Goal: Information Seeking & Learning: Learn about a topic

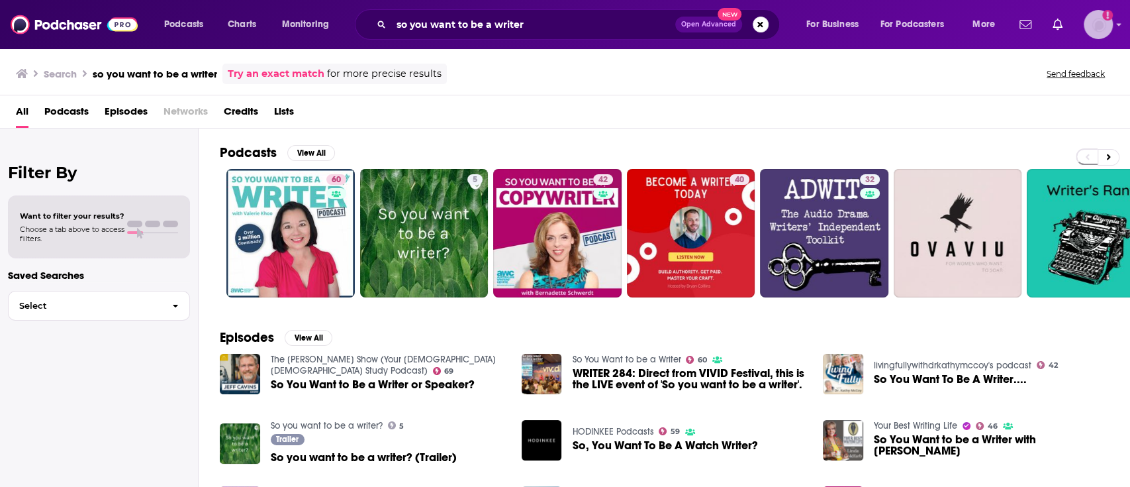
click at [1099, 19] on img "Logged in as AnnaO" at bounding box center [1098, 24] width 29 height 29
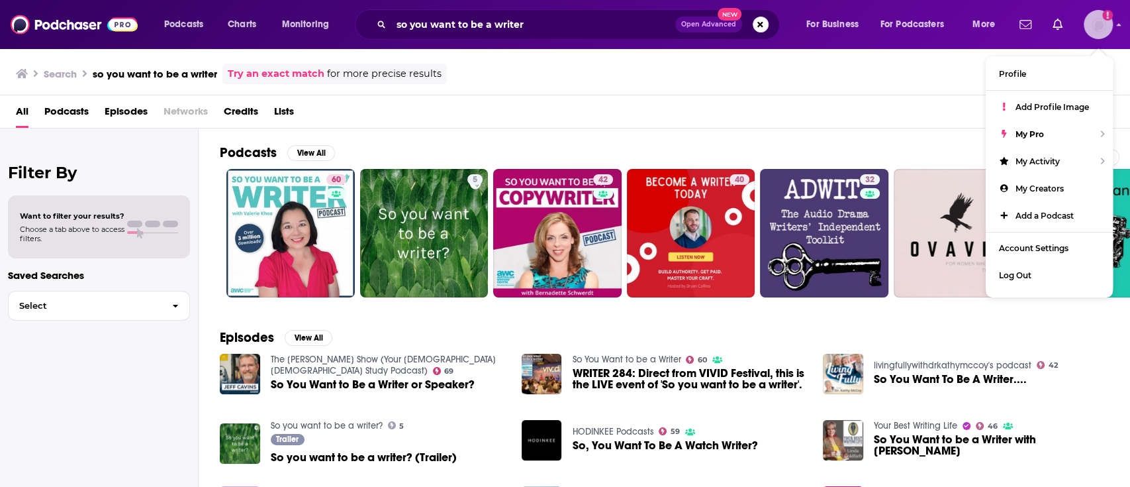
click at [1096, 19] on img "Logged in as AnnaO" at bounding box center [1098, 24] width 29 height 29
click at [884, 93] on div "Search so you want to be a writer Try an exact match for more precise results S…" at bounding box center [565, 72] width 1130 height 48
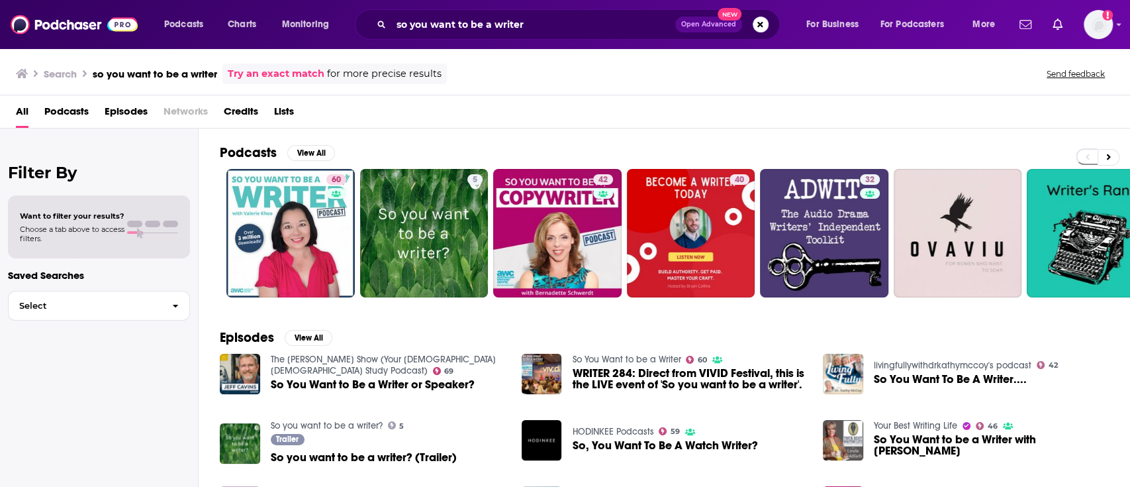
click at [60, 113] on span "Podcasts" at bounding box center [66, 114] width 44 height 27
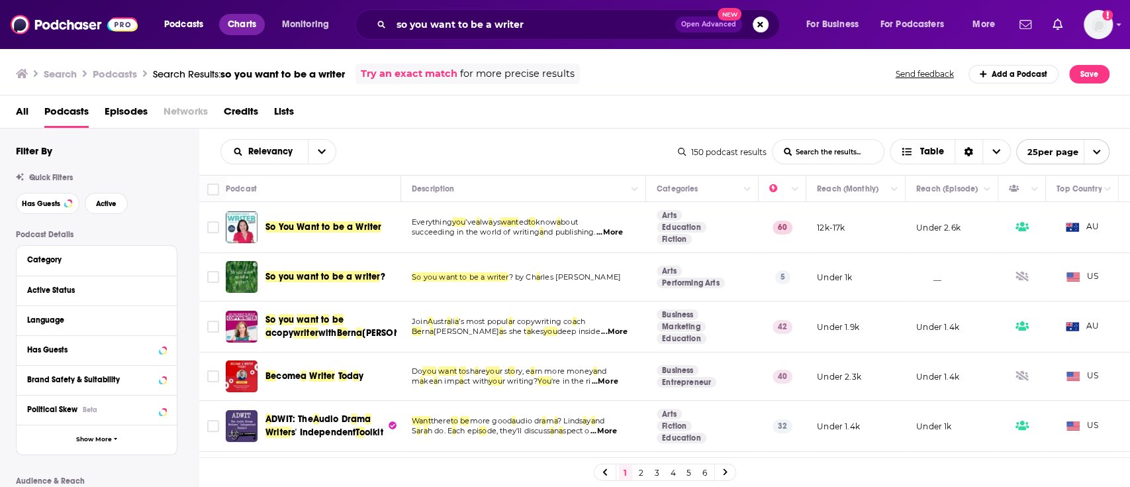
click at [240, 25] on span "Charts" at bounding box center [242, 24] width 28 height 19
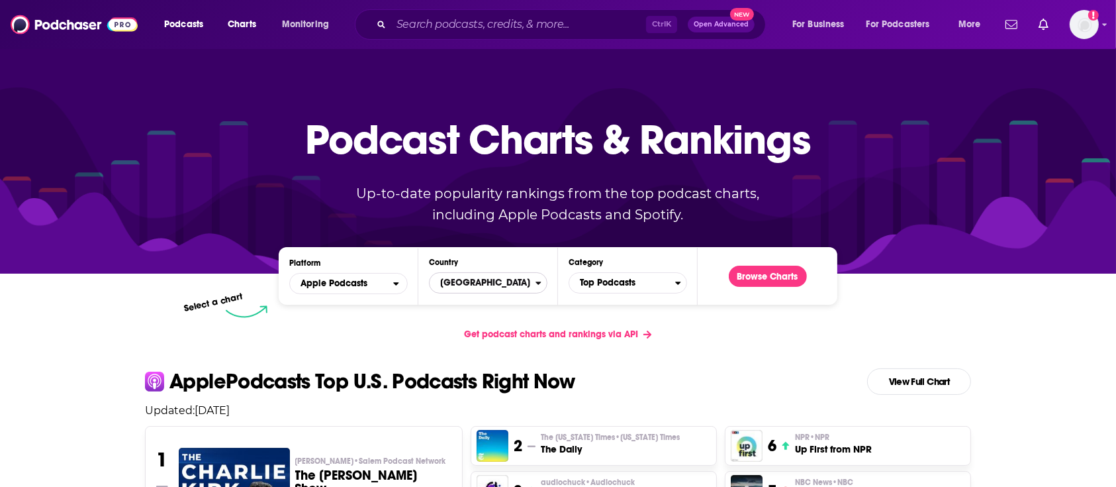
click at [545, 283] on div "Countries" at bounding box center [541, 282] width 11 height 9
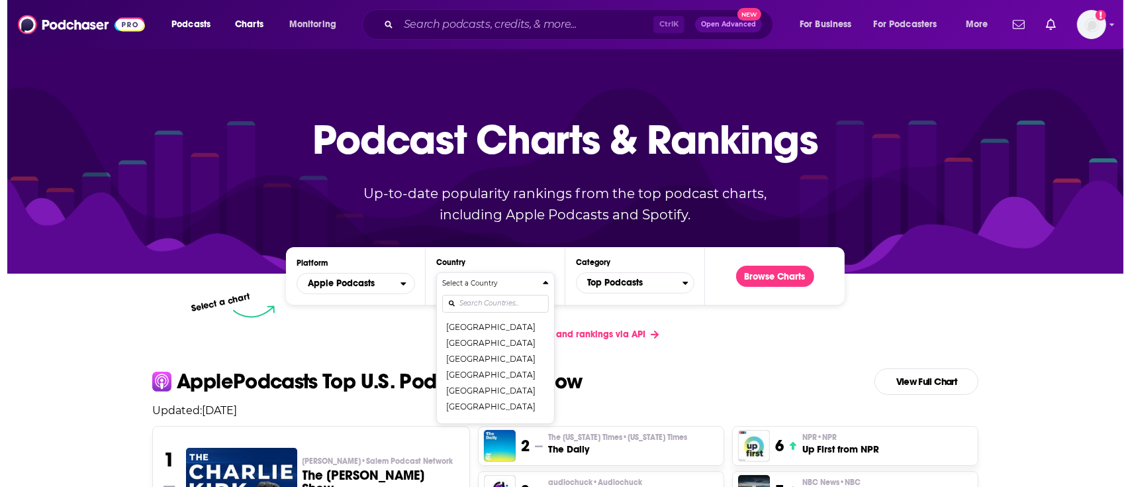
scroll to position [106, 0]
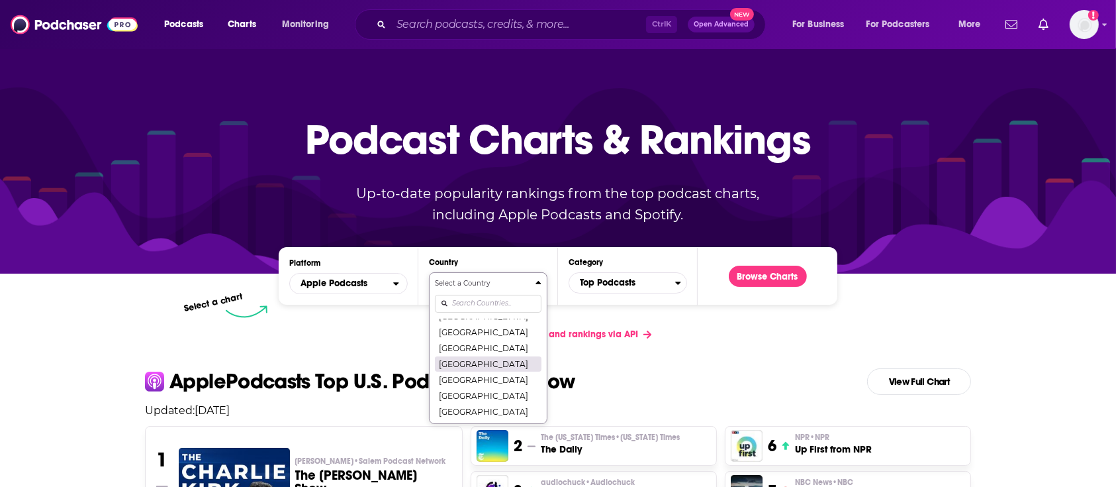
click at [483, 363] on button "[GEOGRAPHIC_DATA]" at bounding box center [488, 363] width 107 height 16
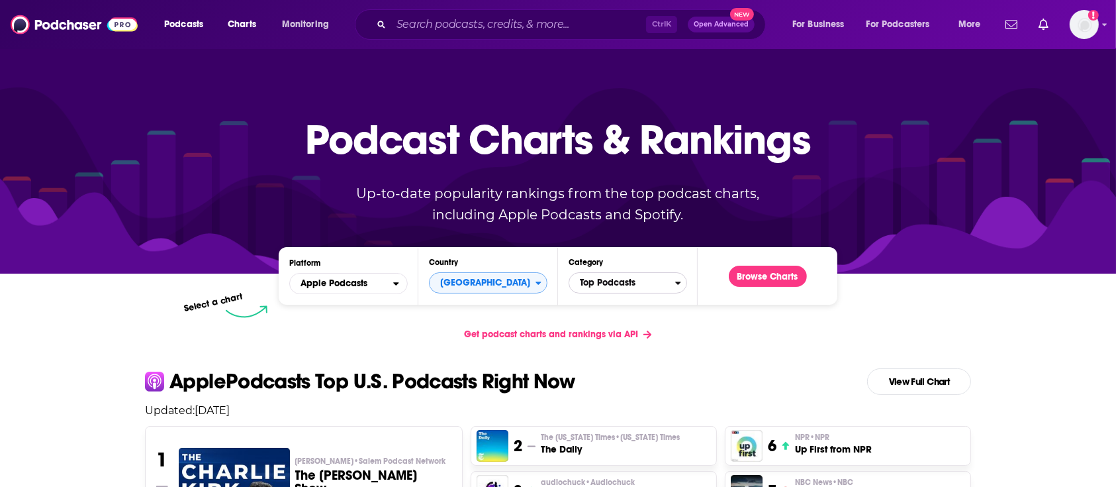
click at [677, 283] on icon "Categories" at bounding box center [678, 282] width 5 height 3
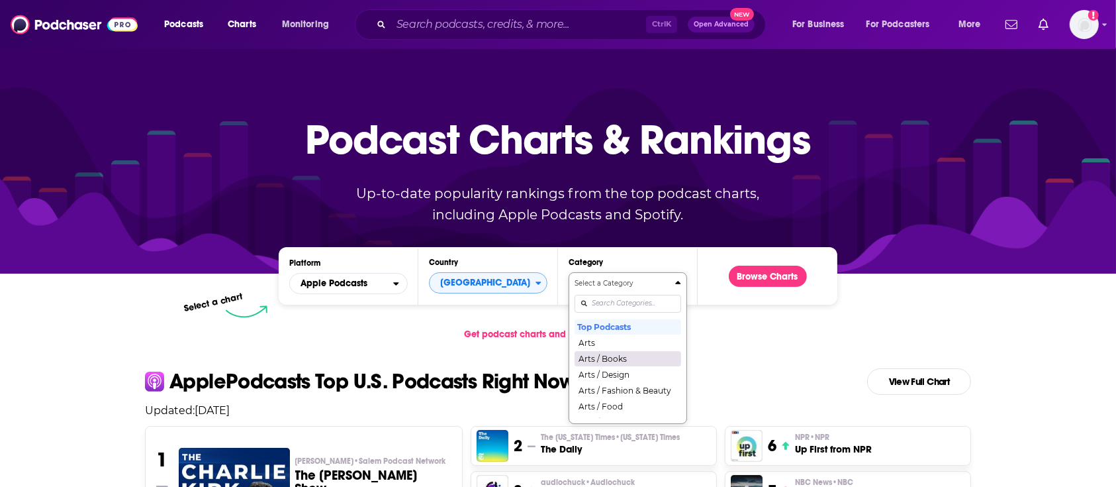
click at [630, 357] on button "Arts / Books" at bounding box center [628, 358] width 107 height 16
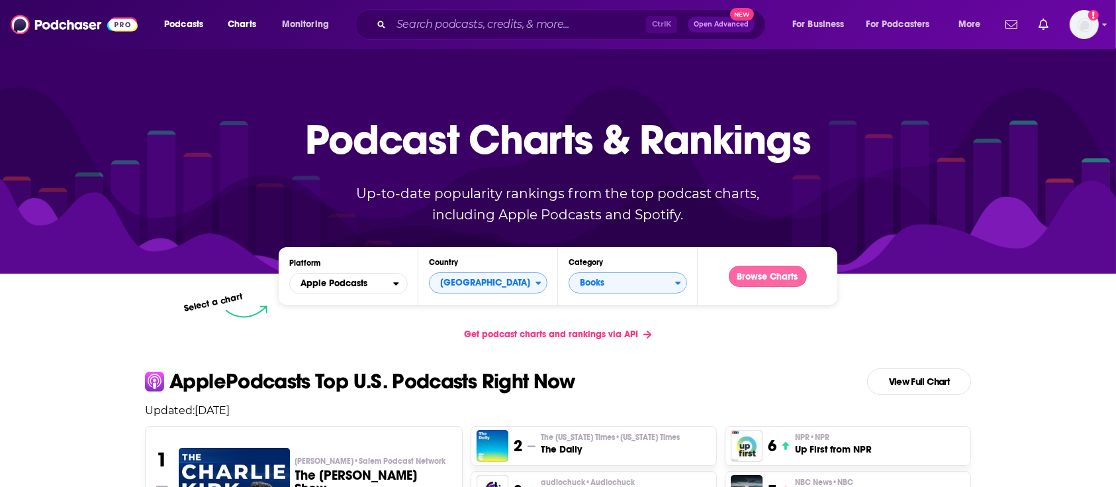
click at [766, 278] on button "Browse Charts" at bounding box center [768, 275] width 78 height 21
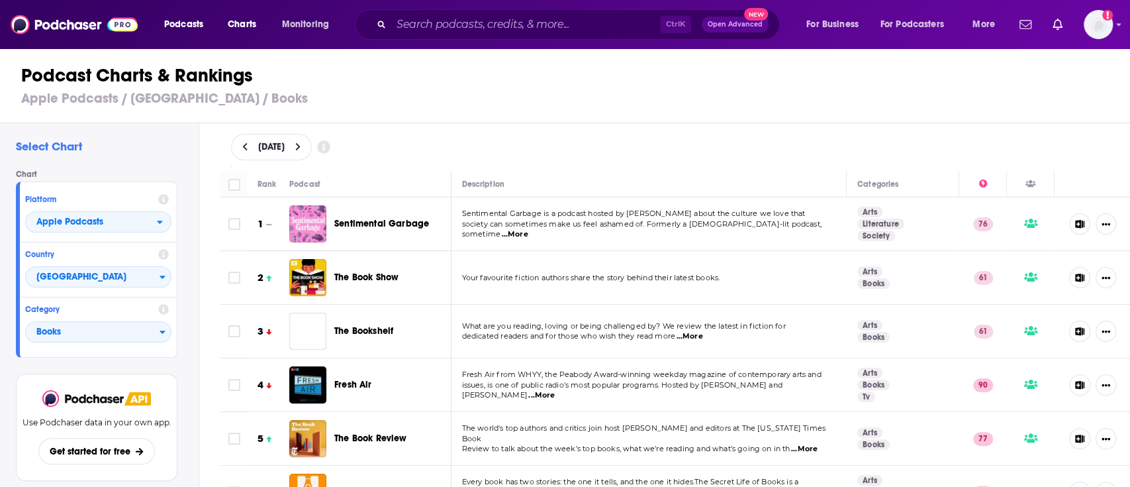
click at [253, 152] on div "[DATE]" at bounding box center [271, 147] width 81 height 26
select select "9"
click at [453, 146] on div "[DATE]" at bounding box center [675, 147] width 889 height 26
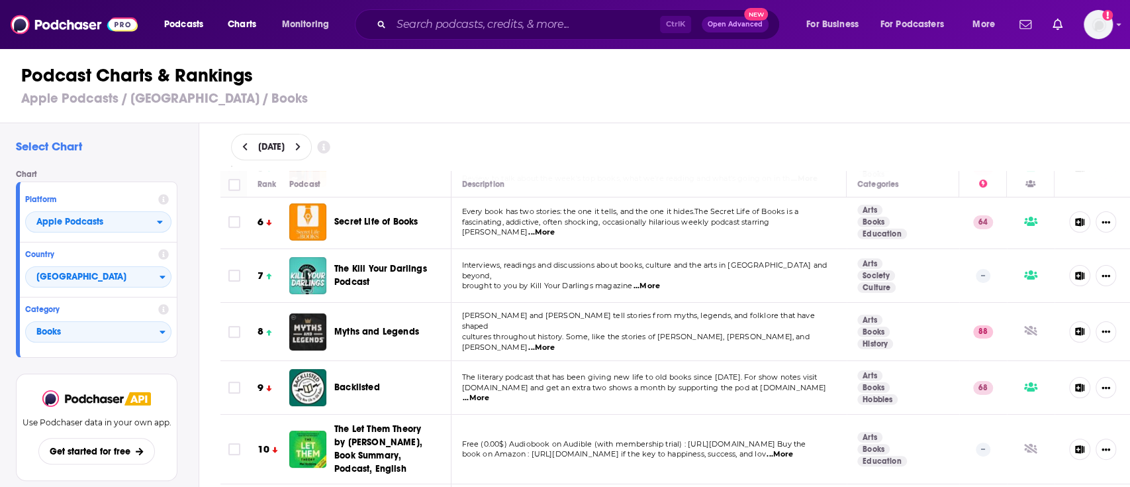
scroll to position [282, 0]
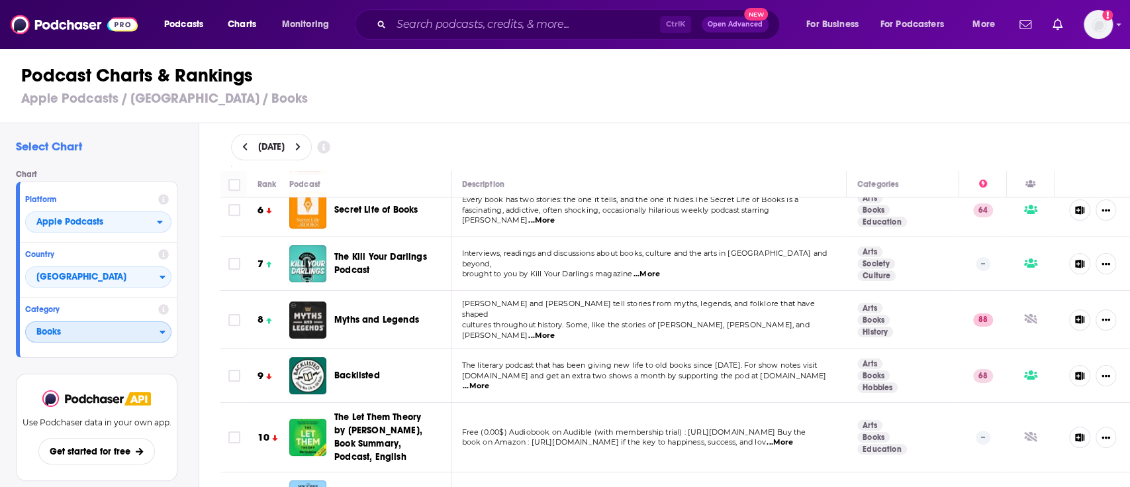
click at [167, 336] on div "Categories" at bounding box center [165, 331] width 11 height 9
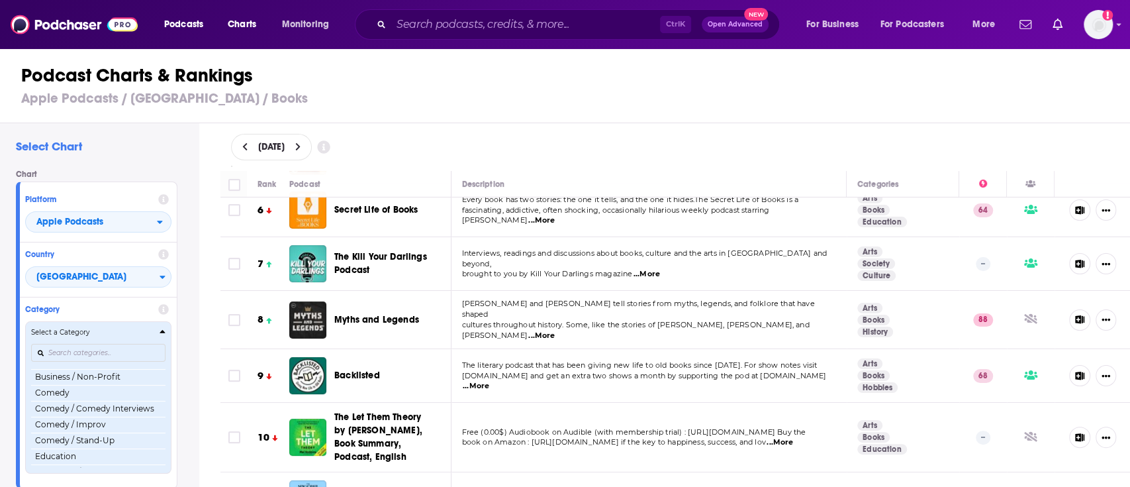
scroll to position [212, 0]
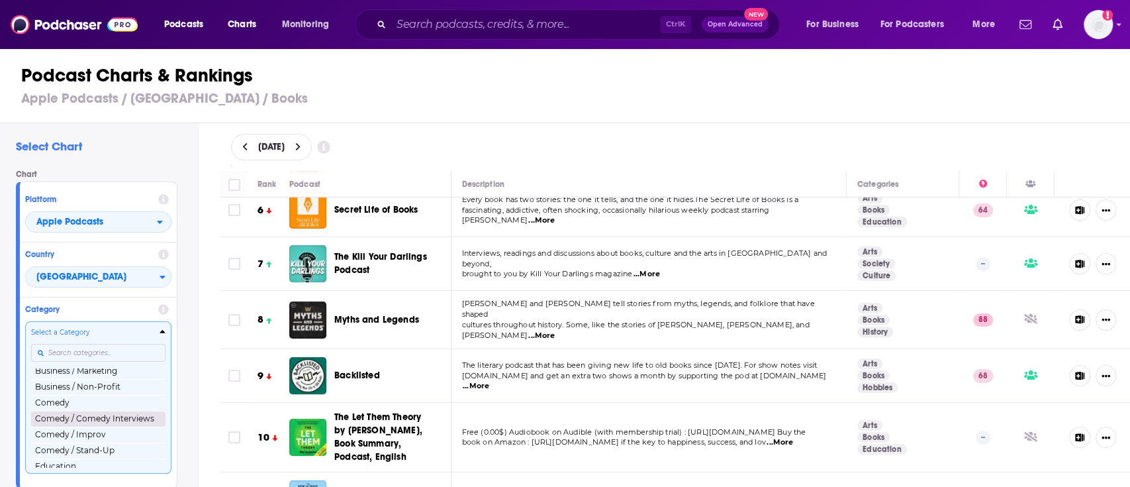
click at [85, 418] on button "Comedy / Comedy Interviews" at bounding box center [98, 418] width 134 height 16
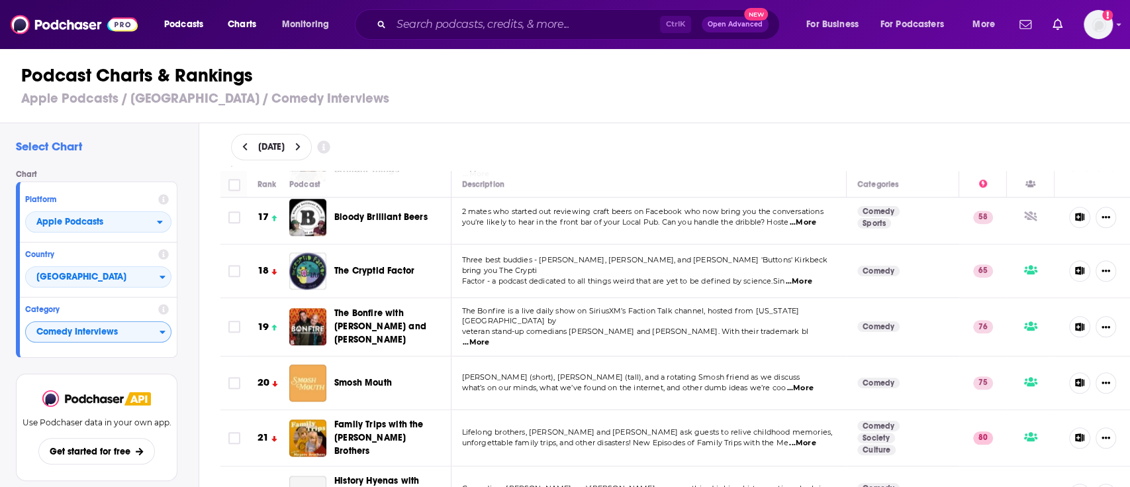
scroll to position [917, 0]
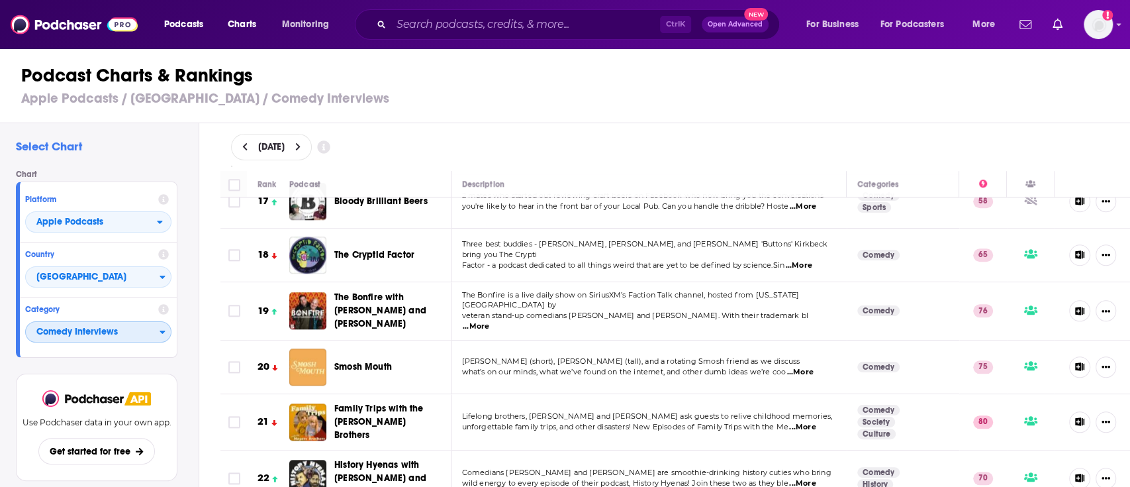
click at [162, 330] on icon "Categories" at bounding box center [163, 331] width 6 height 9
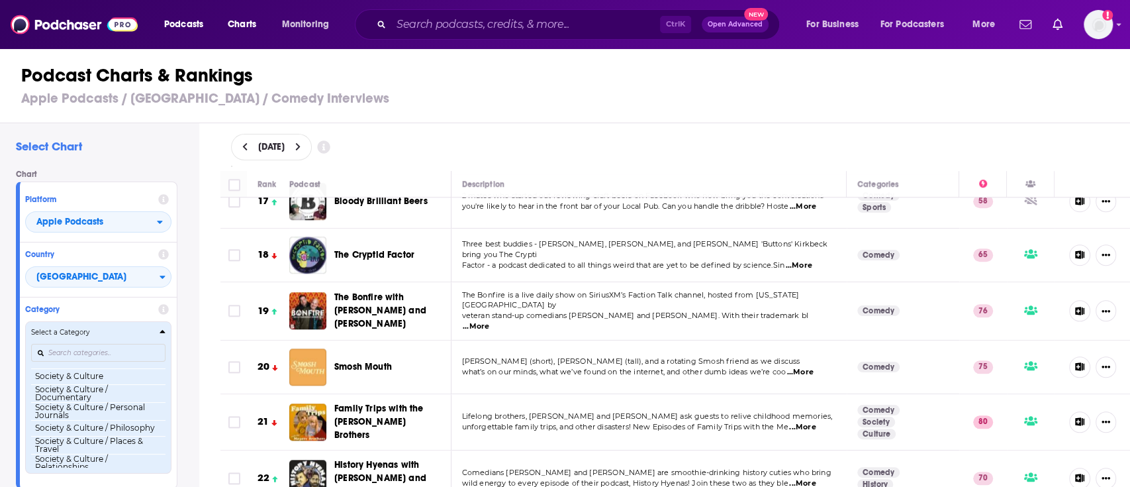
scroll to position [1338, 0]
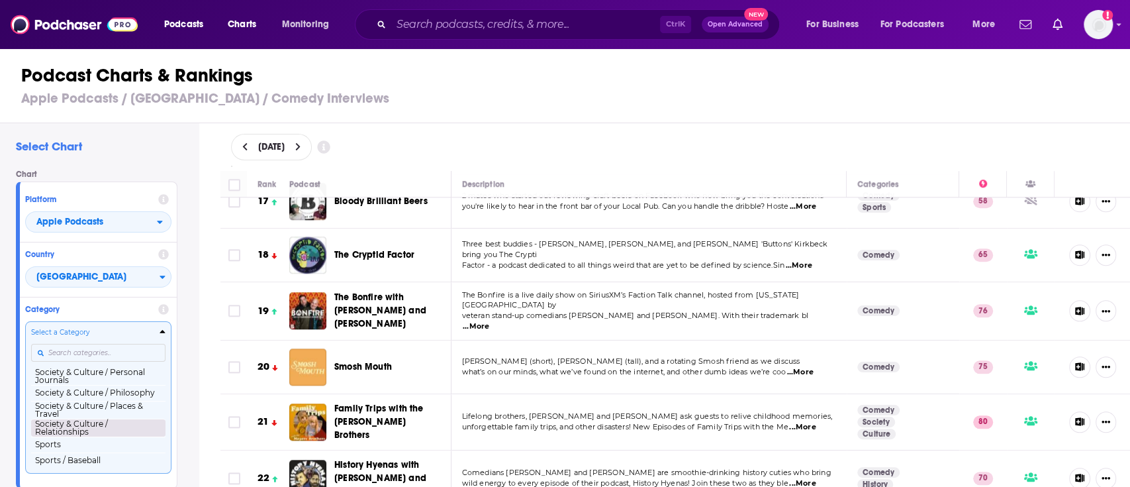
click at [97, 436] on button "Society & Culture / Relationships" at bounding box center [98, 427] width 134 height 18
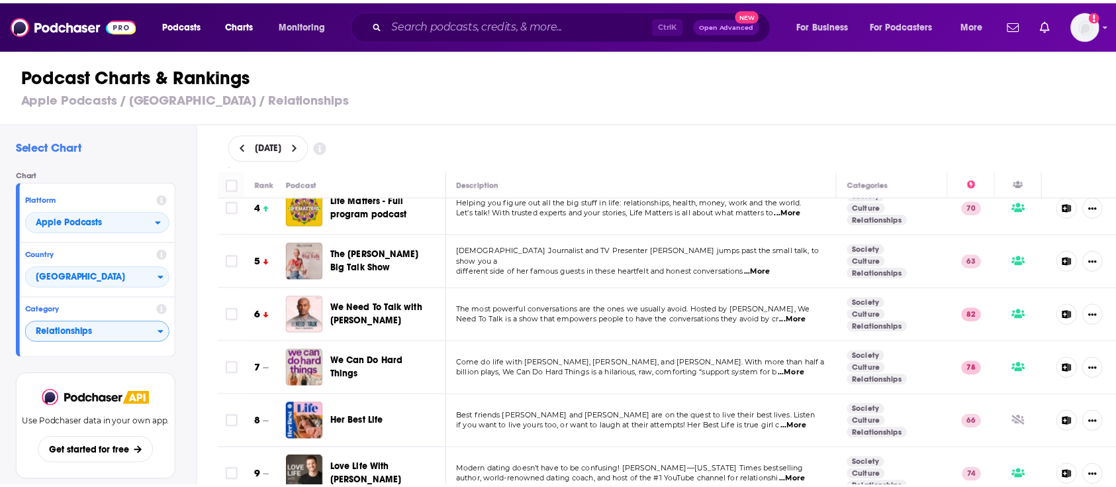
scroll to position [66, 0]
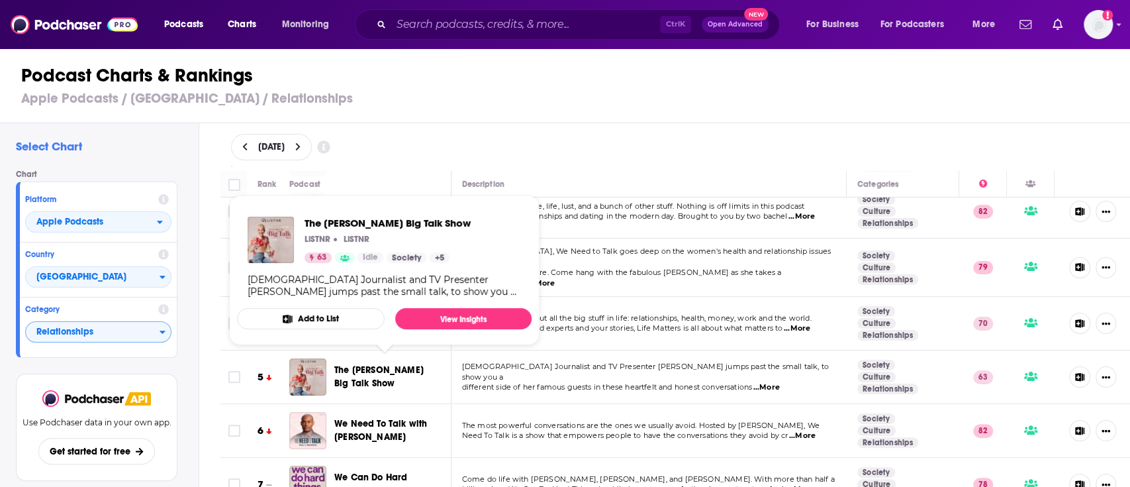
click at [371, 364] on span "The [PERSON_NAME] Big Talk Show" at bounding box center [378, 376] width 89 height 24
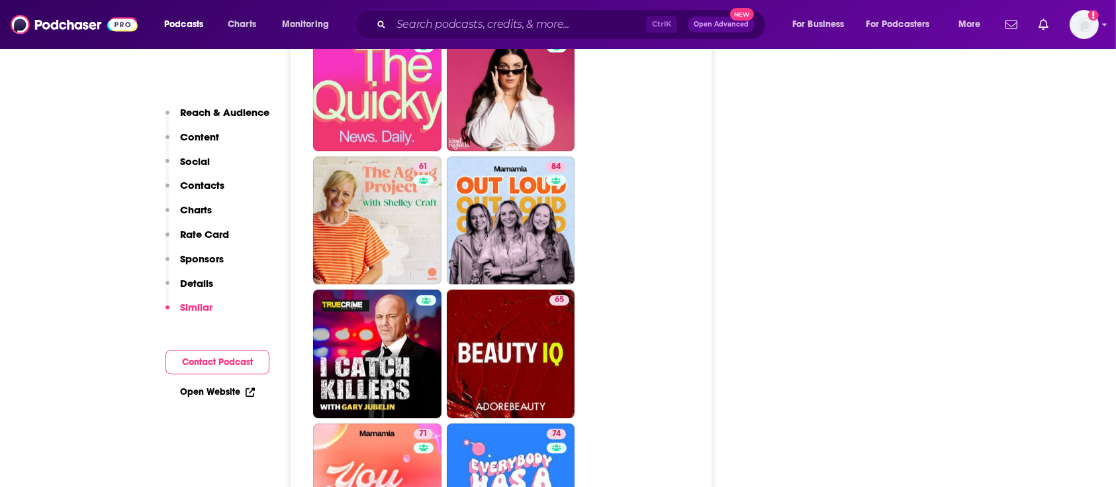
scroll to position [3808, 0]
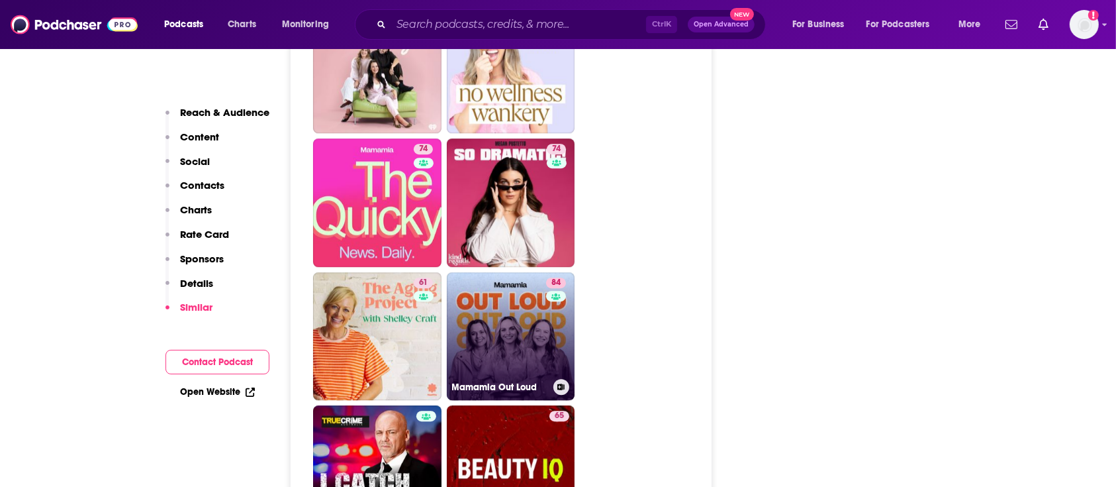
click at [502, 272] on link "84 Mamamia Out Loud" at bounding box center [511, 336] width 128 height 128
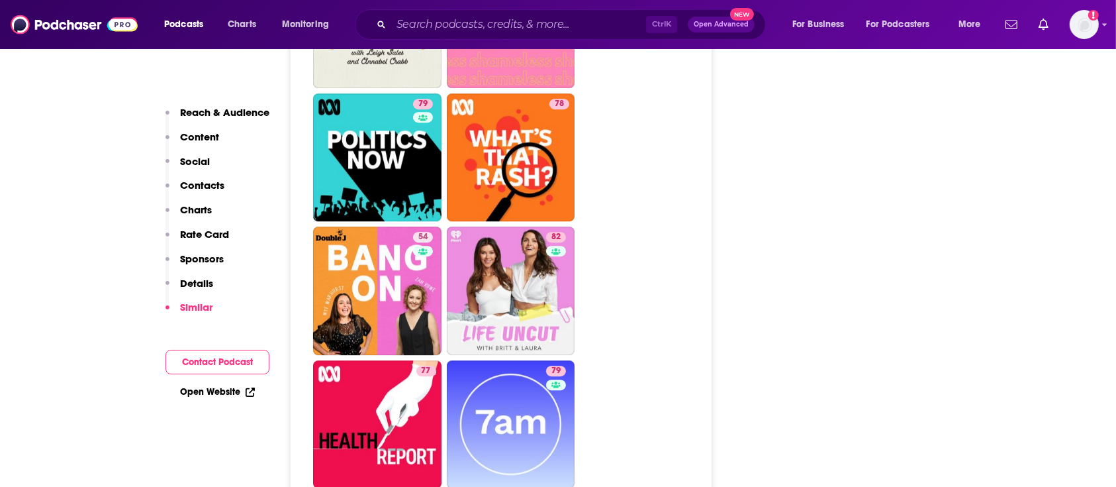
scroll to position [3938, 0]
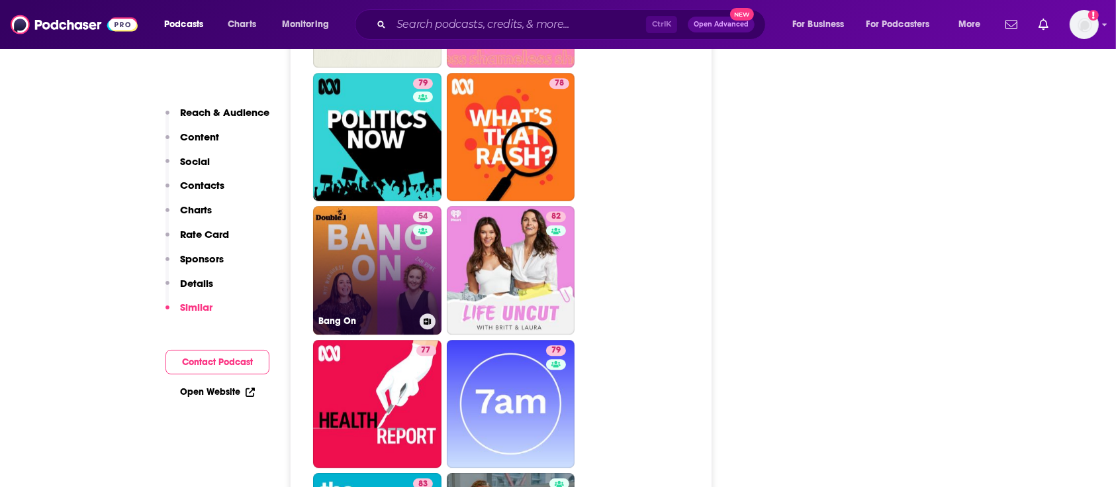
click at [376, 214] on link "54 Bang On" at bounding box center [377, 270] width 128 height 128
type input "[URL][DOMAIN_NAME]"
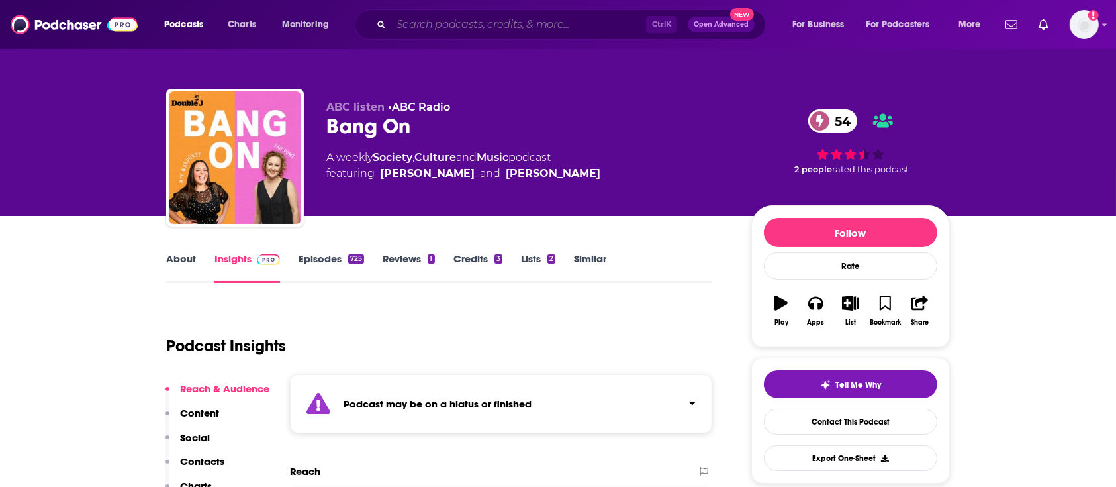
click at [539, 20] on input "Search podcasts, credits, & more..." at bounding box center [518, 24] width 255 height 21
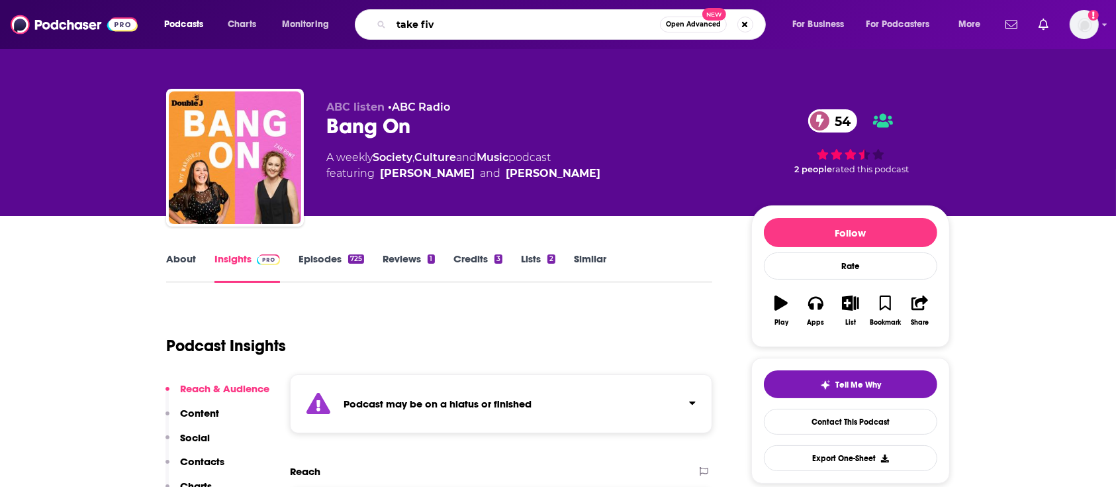
type input "take five"
